Goal: Navigation & Orientation: Find specific page/section

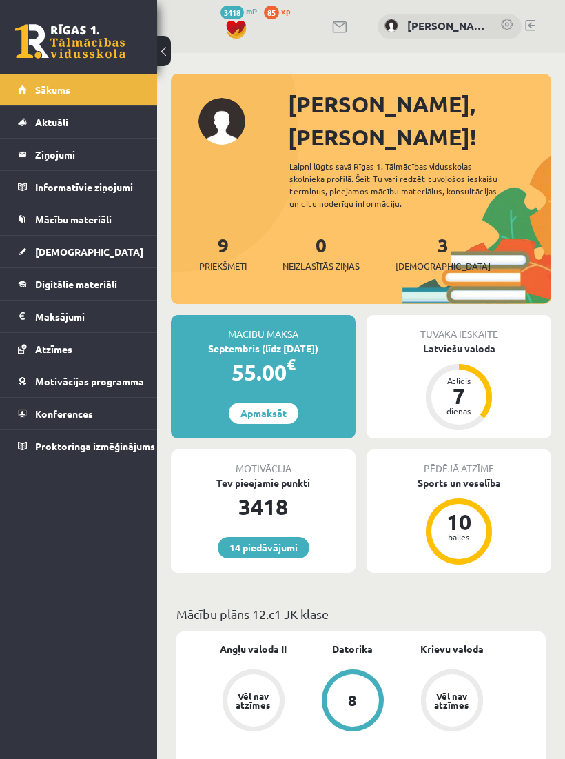
scroll to position [1422, 0]
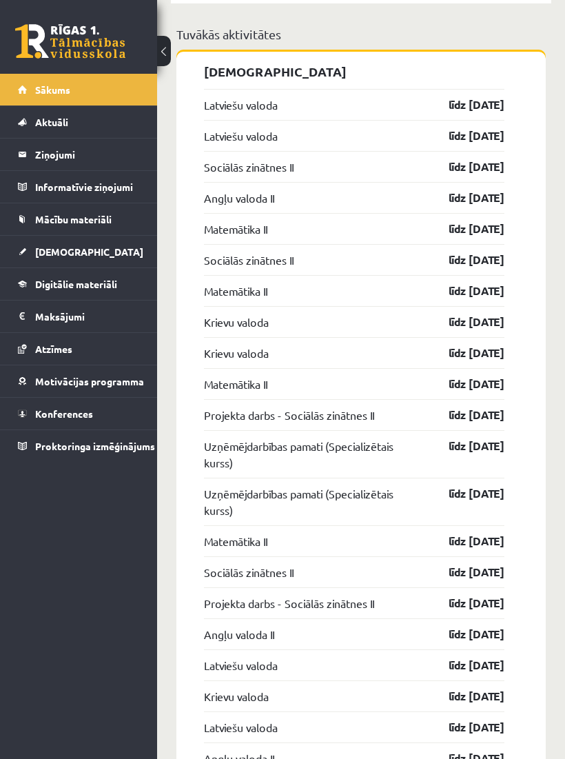
click at [52, 32] on link at bounding box center [70, 41] width 110 height 34
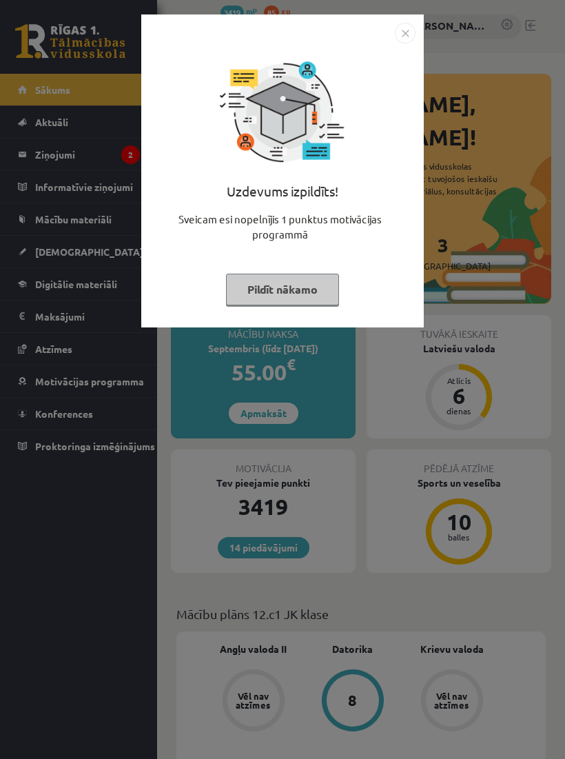
click at [40, 153] on div "Uzdevums izpildīts! Sveicam esi nopelnījis 1 punktus motivācijas programmā Pild…" at bounding box center [282, 379] width 565 height 759
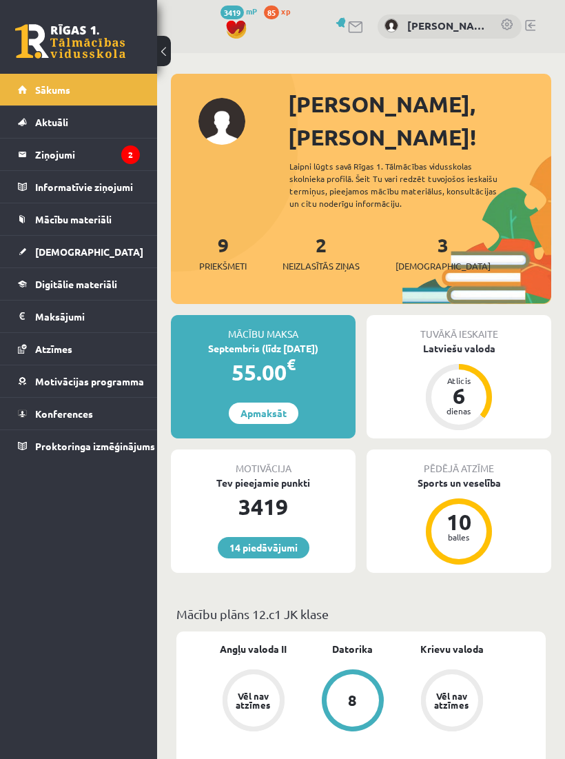
click at [48, 158] on legend "Ziņojumi 2" at bounding box center [87, 155] width 105 height 32
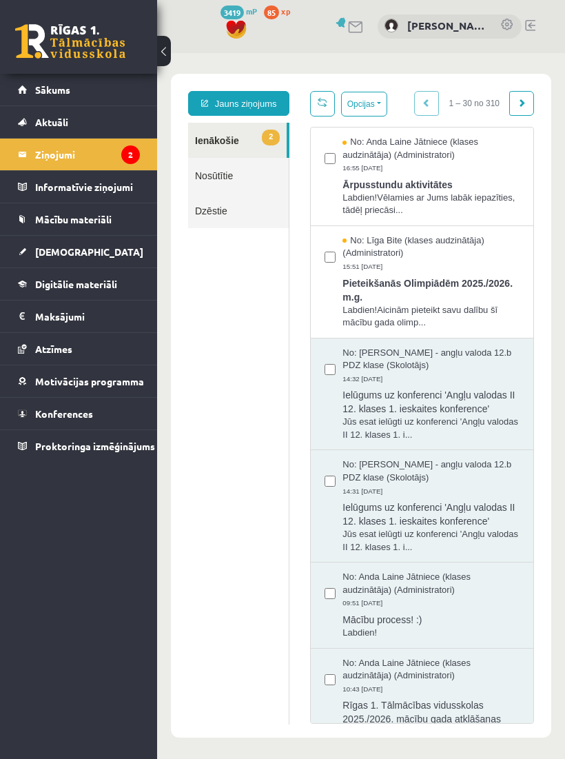
click at [453, 163] on div "No: [PERSON_NAME] Jātniece (klases audzinātāja) (Administratori) 16:55 [DATE]" at bounding box center [430, 155] width 177 height 39
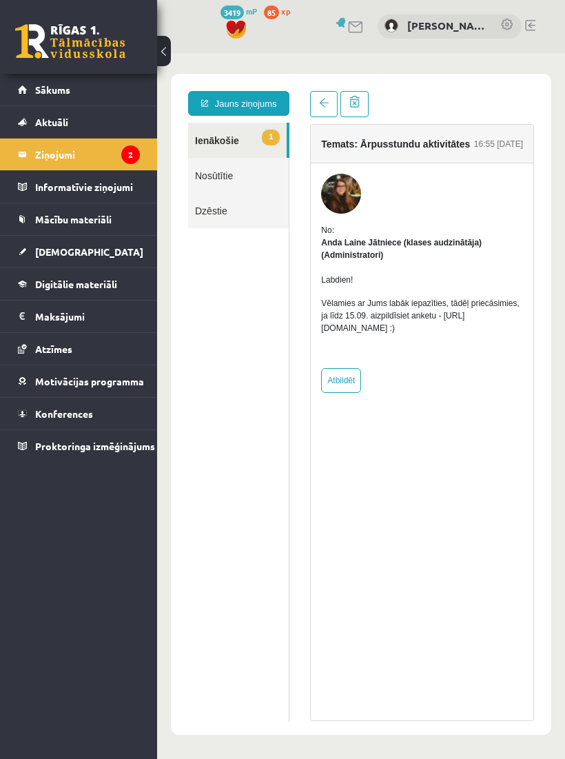
click at [65, 155] on legend "Ziņojumi 2" at bounding box center [87, 155] width 105 height 32
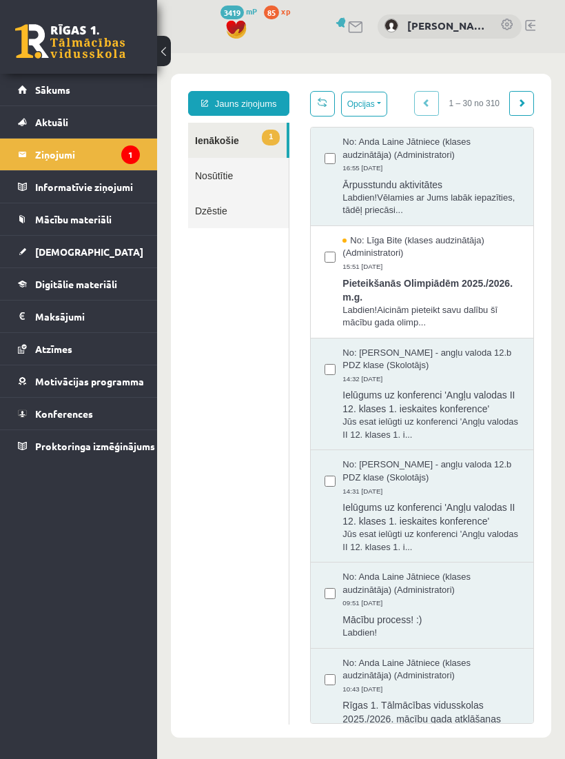
click at [422, 258] on div "No: [PERSON_NAME] (klases audzinātāja) (Administratori) 15:51 [DATE]" at bounding box center [430, 253] width 177 height 39
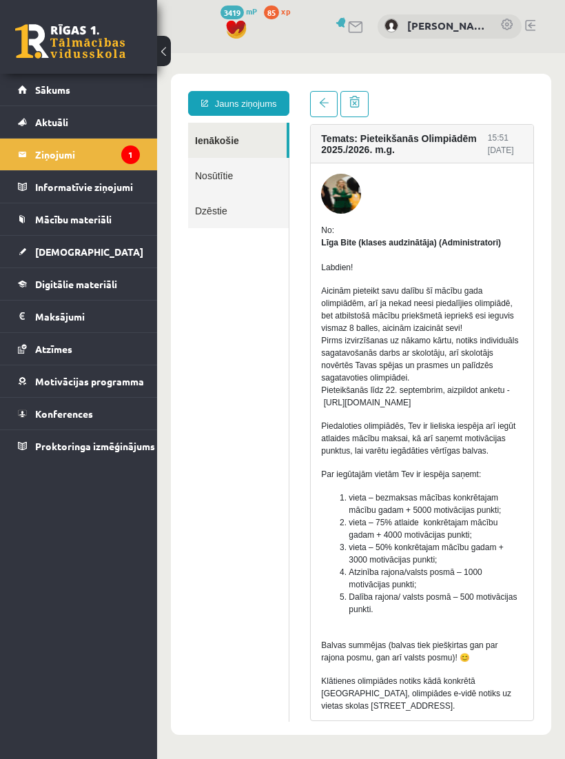
click at [63, 152] on legend "Ziņojumi 1" at bounding box center [87, 155] width 105 height 32
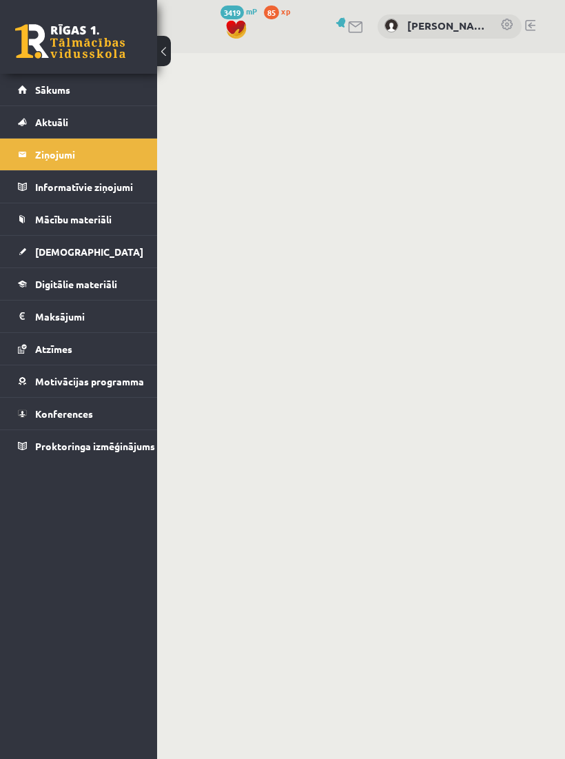
click at [34, 92] on link "Sākums" at bounding box center [79, 90] width 122 height 32
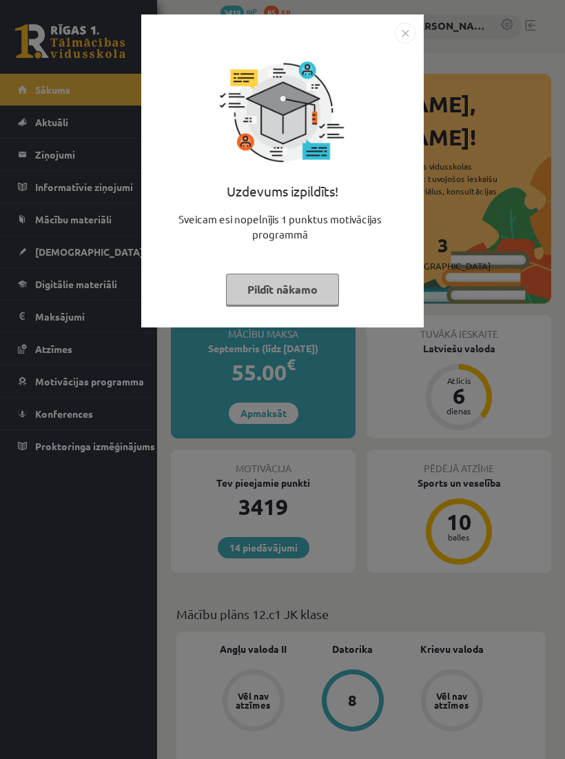
click at [406, 31] on img "Close" at bounding box center [405, 33] width 21 height 21
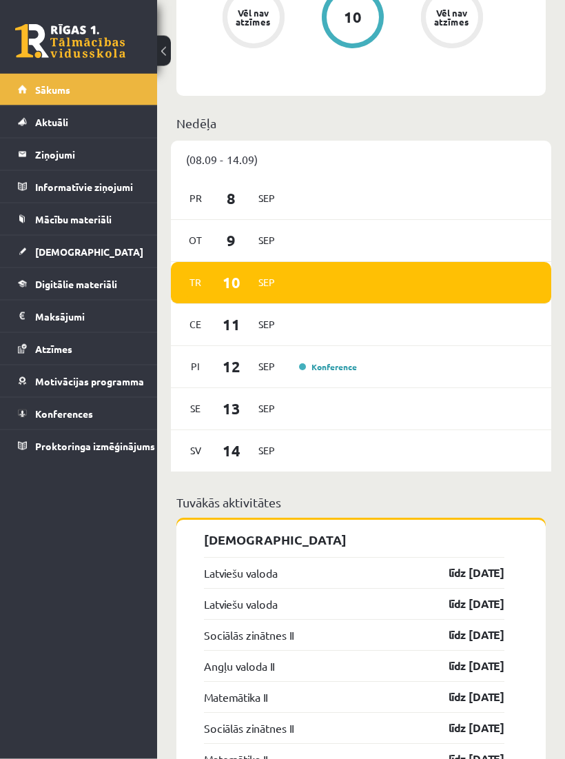
scroll to position [954, 0]
click at [31, 259] on link "[DEMOGRAPHIC_DATA]" at bounding box center [79, 252] width 122 height 32
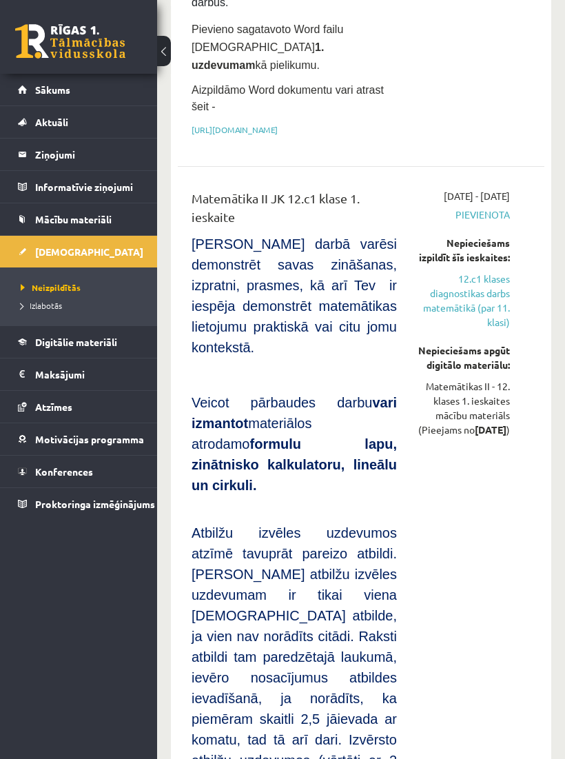
click at [39, 485] on link "Konferences" at bounding box center [79, 471] width 122 height 32
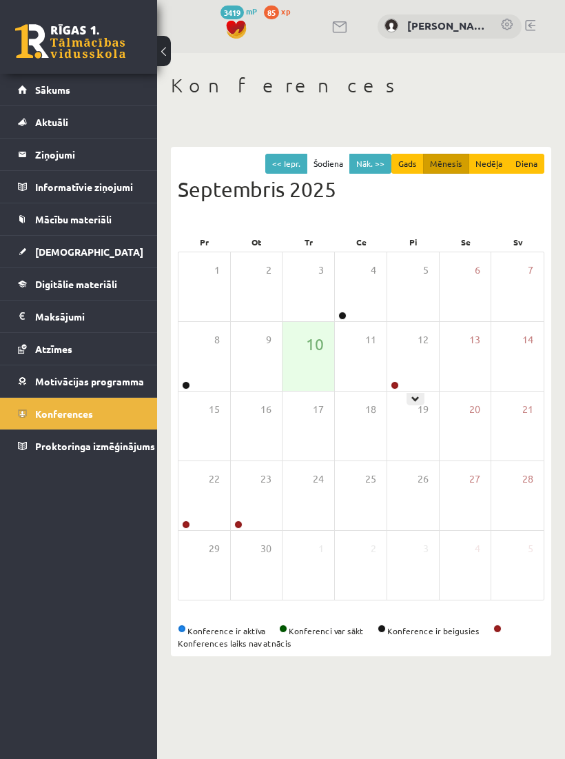
click at [421, 349] on div "12" at bounding box center [413, 356] width 52 height 69
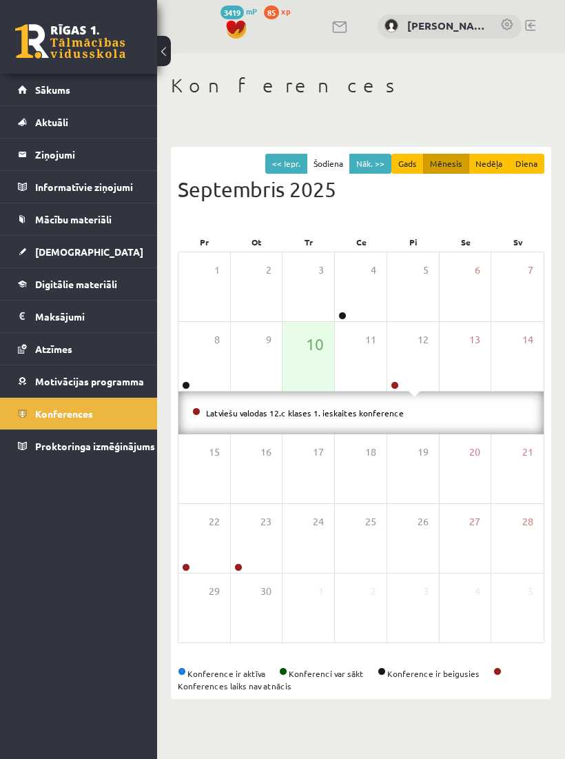
click at [418, 337] on span "12" at bounding box center [423, 339] width 11 height 15
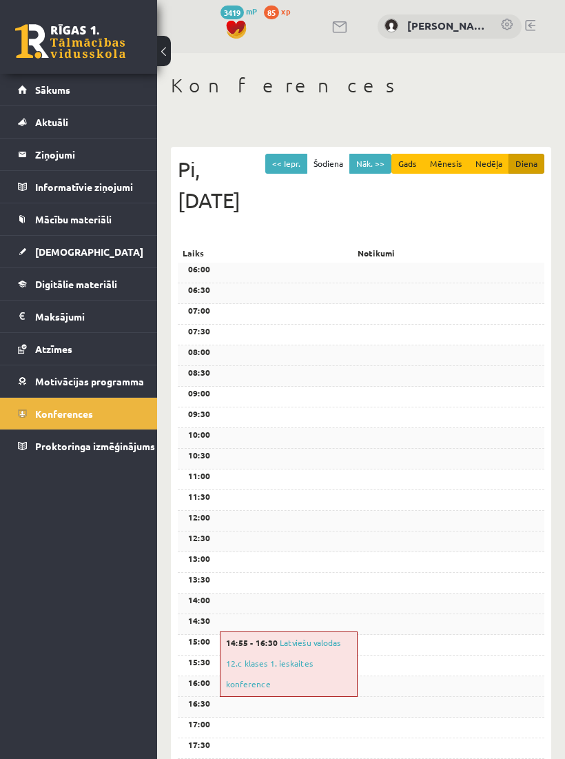
click at [32, 253] on link "[DEMOGRAPHIC_DATA]" at bounding box center [79, 252] width 122 height 32
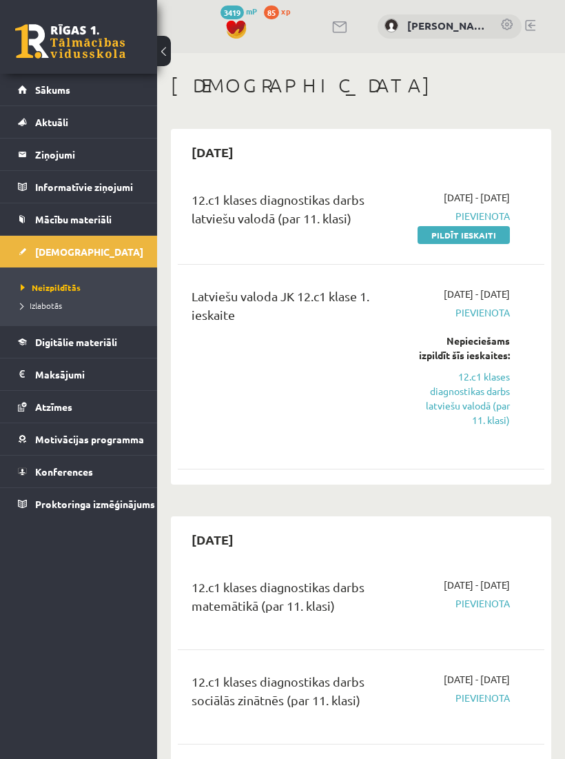
scroll to position [0, 100]
